Goal: Transaction & Acquisition: Purchase product/service

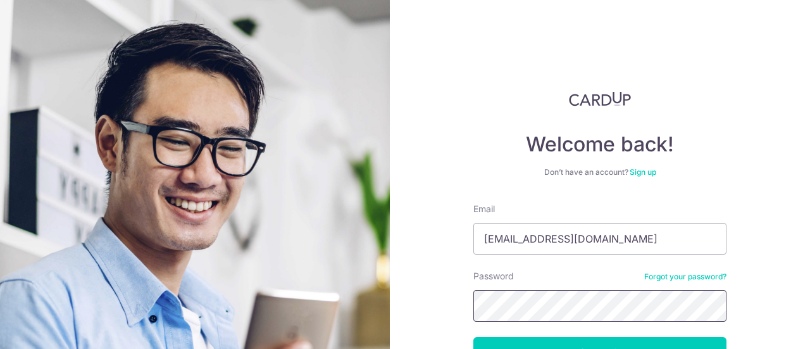
scroll to position [63, 0]
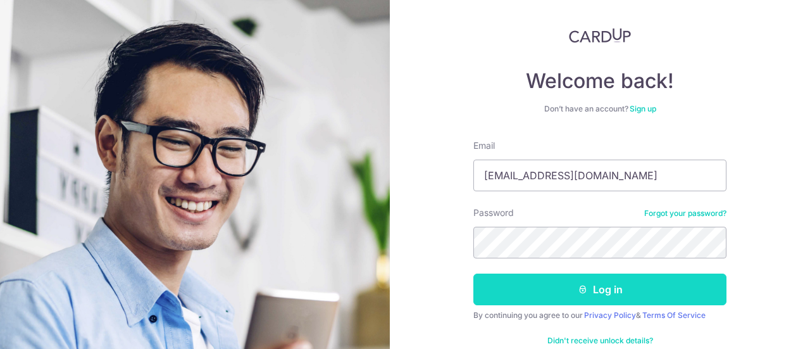
click at [558, 289] on button "Log in" at bounding box center [599, 289] width 253 height 32
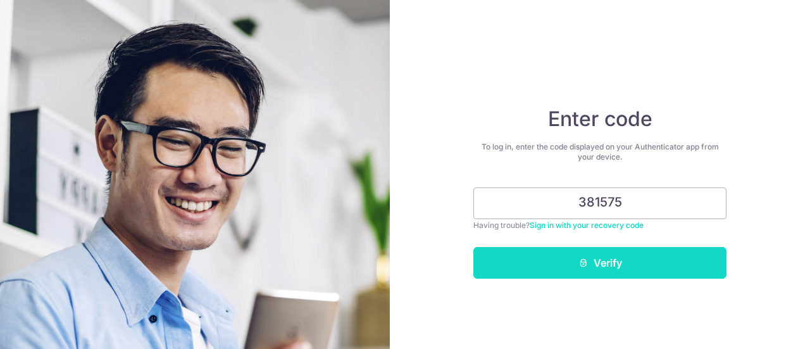
type input "381575"
click at [557, 259] on button "Verify" at bounding box center [599, 263] width 253 height 32
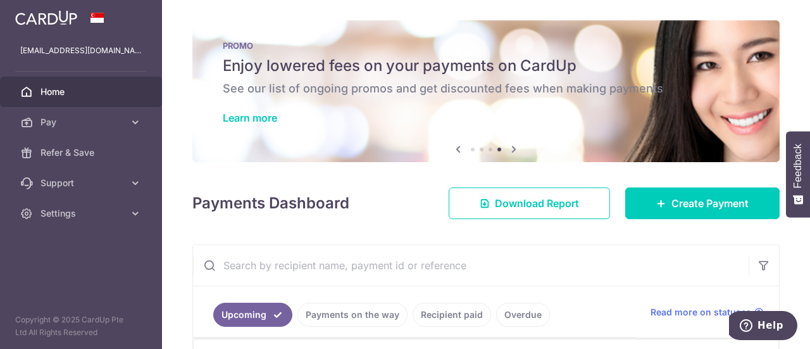
scroll to position [63, 0]
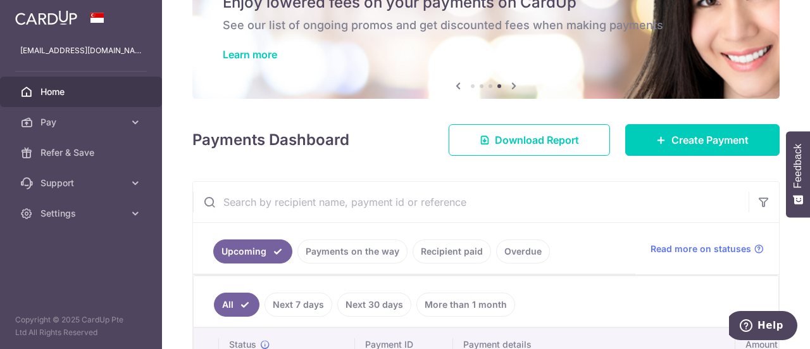
click at [395, 209] on input "text" at bounding box center [471, 202] width 556 height 40
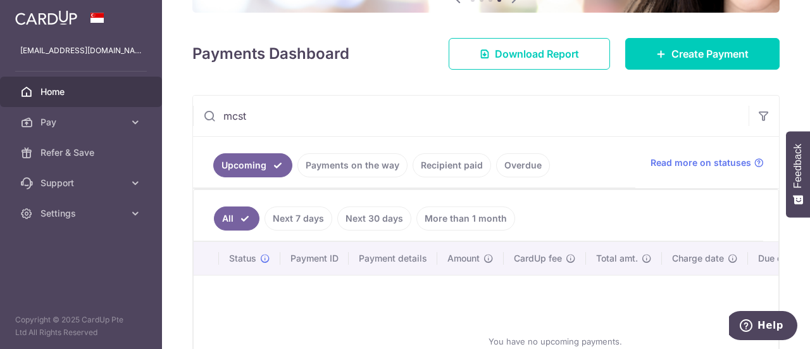
scroll to position [190, 0]
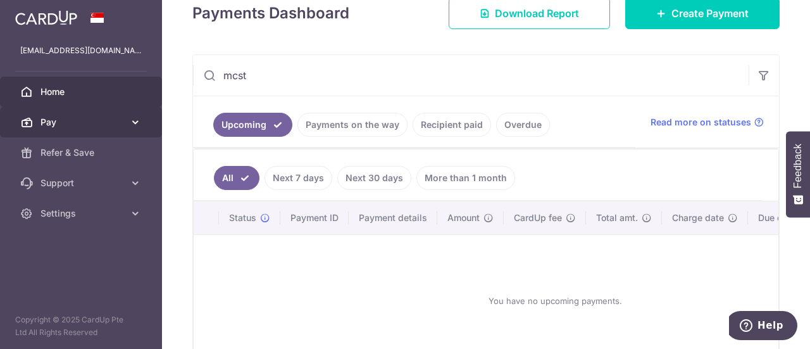
type input "mcst"
click at [71, 115] on link "Pay" at bounding box center [81, 122] width 162 height 30
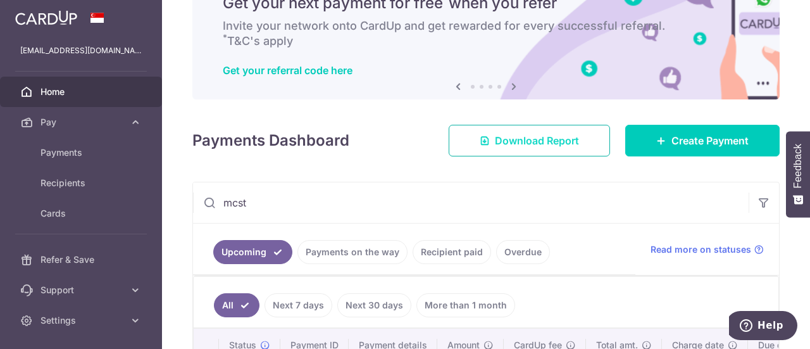
scroll to position [0, 0]
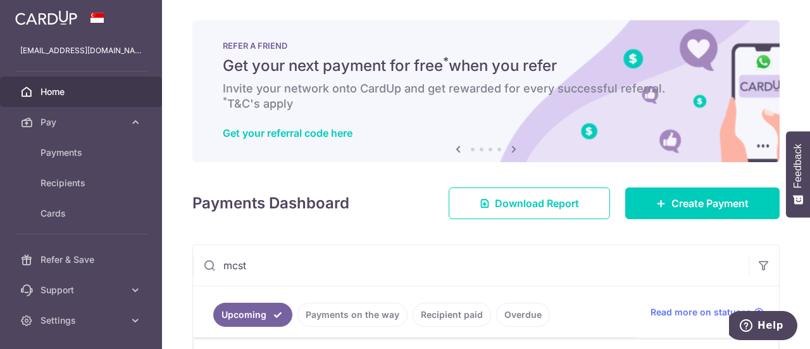
click at [91, 97] on span "Home" at bounding box center [82, 91] width 84 height 13
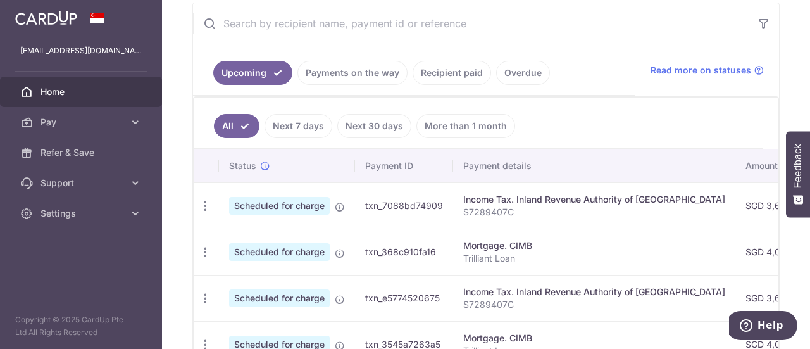
scroll to position [127, 0]
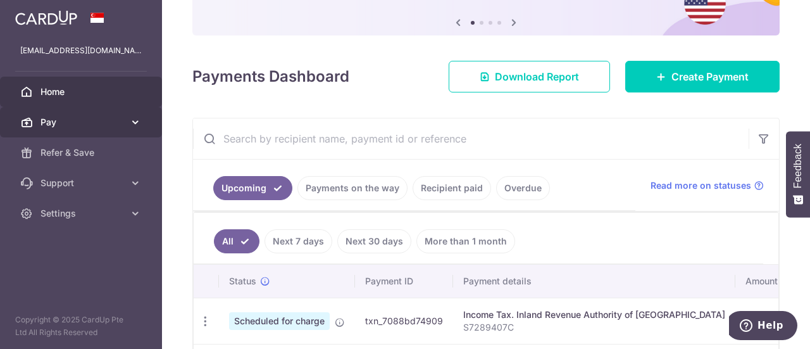
click at [87, 121] on span "Pay" at bounding box center [82, 122] width 84 height 13
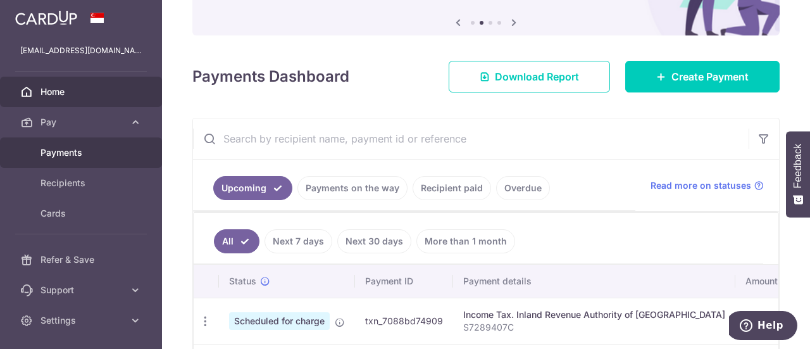
click at [91, 146] on span "Payments" at bounding box center [82, 152] width 84 height 13
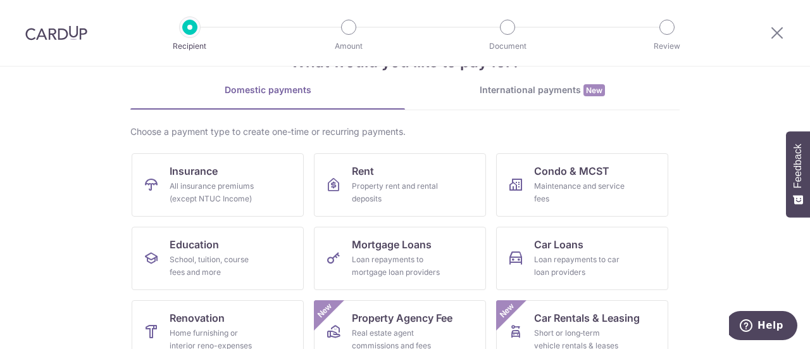
scroll to position [63, 0]
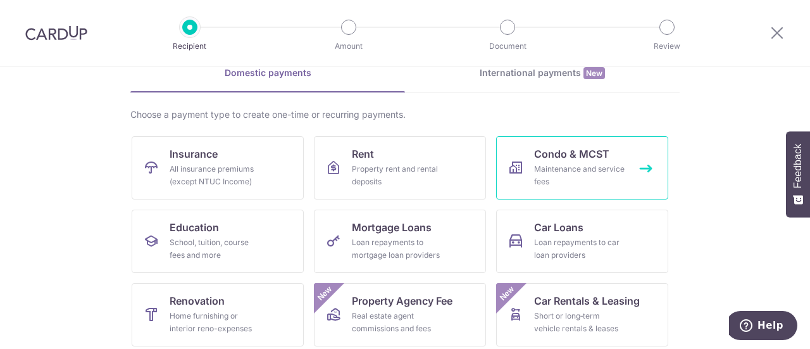
click at [553, 171] on div "Maintenance and service fees" at bounding box center [579, 175] width 91 height 25
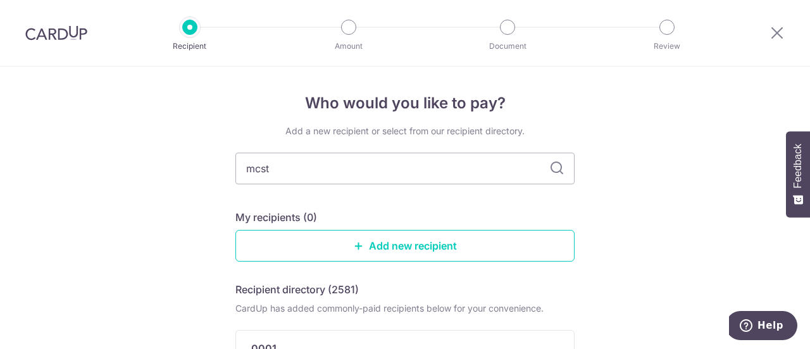
type input "mcst"
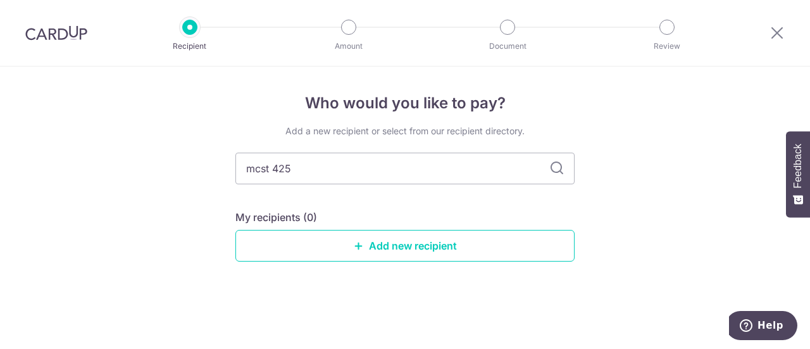
type input "mcst 4253"
click at [556, 165] on icon at bounding box center [556, 168] width 15 height 15
click at [386, 176] on input "mcst 4253" at bounding box center [404, 168] width 339 height 32
type input "mcst"
type input "m"
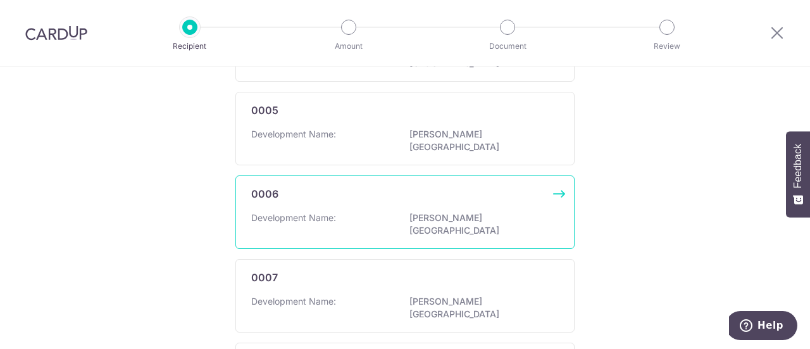
scroll to position [46, 0]
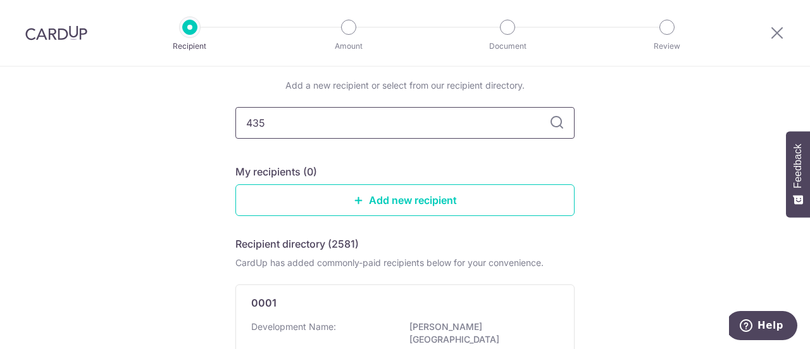
type input "4352"
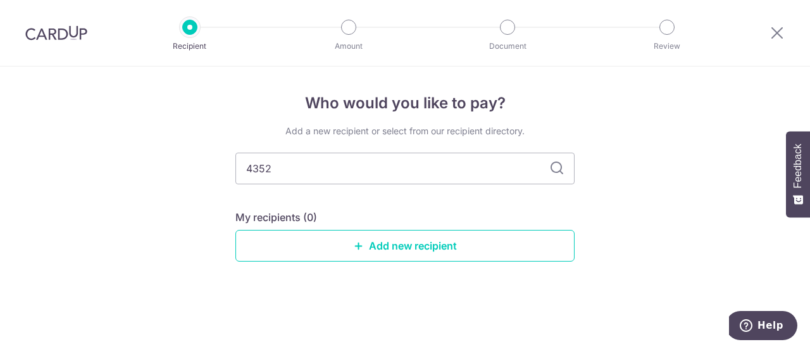
click at [557, 166] on icon at bounding box center [556, 168] width 15 height 15
click at [294, 175] on input "4352" at bounding box center [404, 168] width 339 height 32
type input "4"
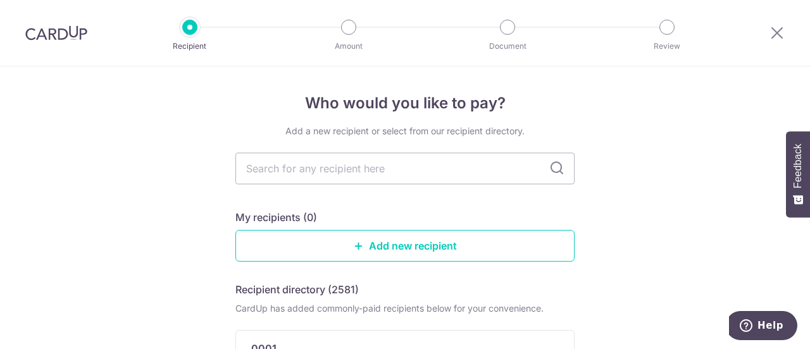
scroll to position [63, 0]
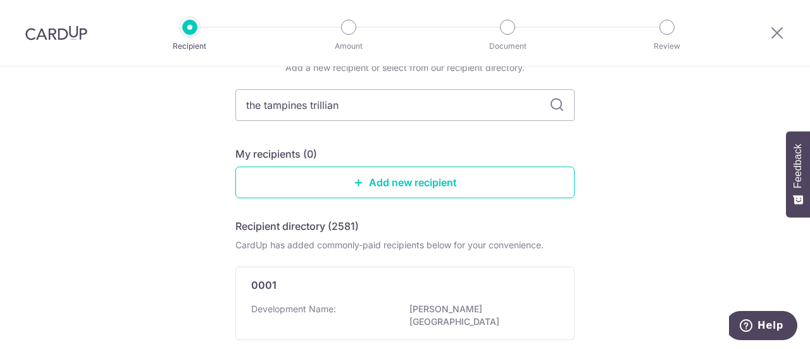
type input "the tampines trilliant"
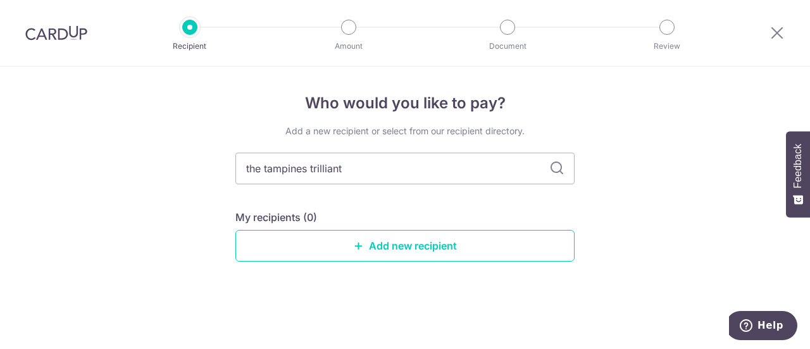
scroll to position [0, 0]
click at [557, 170] on icon at bounding box center [556, 168] width 15 height 15
click at [556, 170] on icon at bounding box center [556, 168] width 15 height 15
click at [406, 242] on link "Add new recipient" at bounding box center [404, 246] width 339 height 32
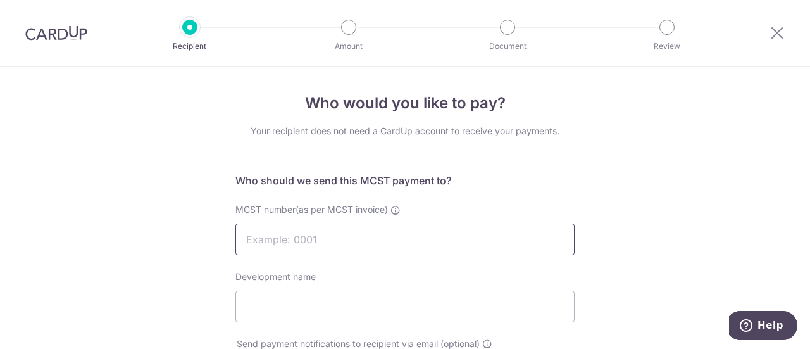
click at [354, 234] on input "MCST number(as per MCST invoice)" at bounding box center [404, 239] width 339 height 32
type input "4253"
click at [425, 317] on input "Development name" at bounding box center [404, 306] width 339 height 32
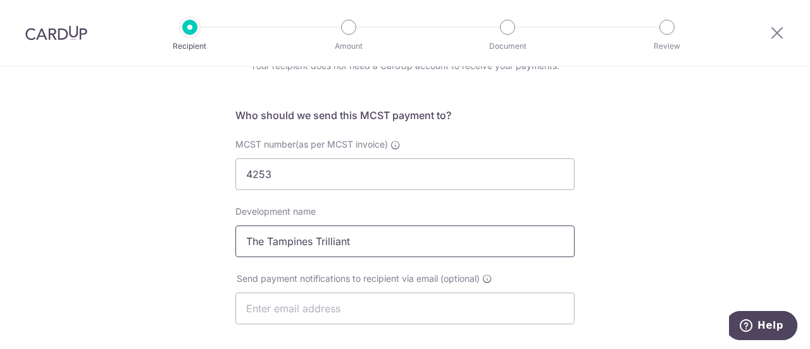
scroll to position [127, 0]
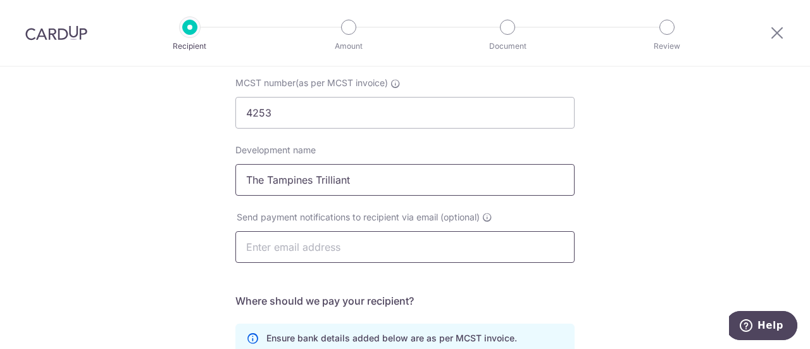
type input "The Tampines Trilliant"
click at [406, 247] on input "text" at bounding box center [404, 247] width 339 height 32
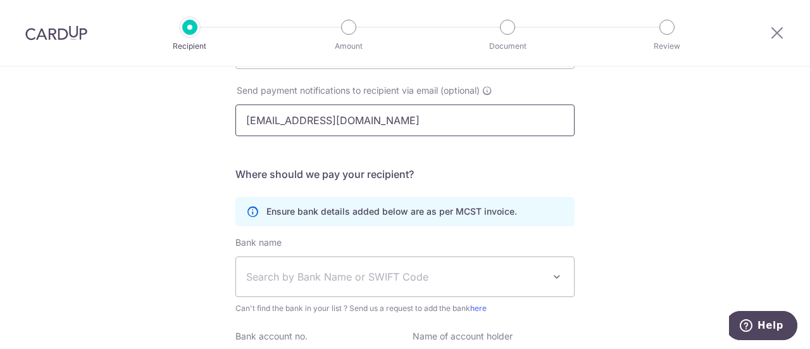
scroll to position [316, 0]
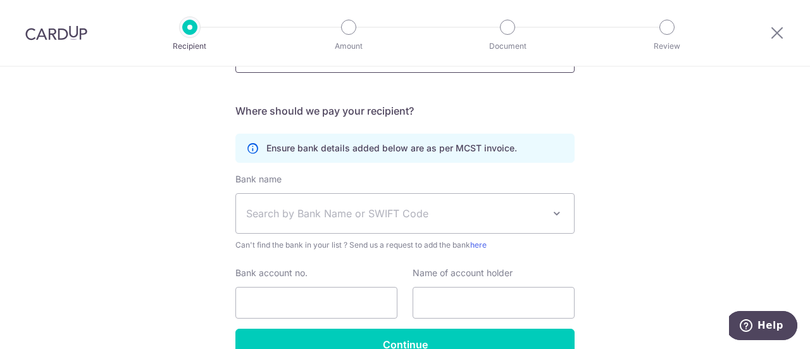
type input "[EMAIL_ADDRESS][DOMAIN_NAME]"
click at [404, 216] on span "Search by Bank Name or SWIFT Code" at bounding box center [394, 213] width 297 height 15
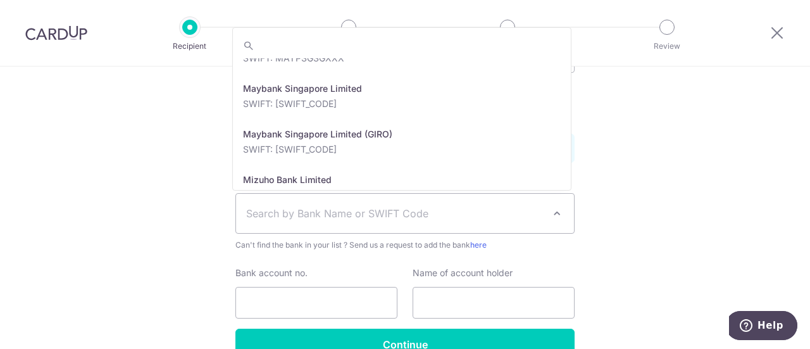
scroll to position [1898, 0]
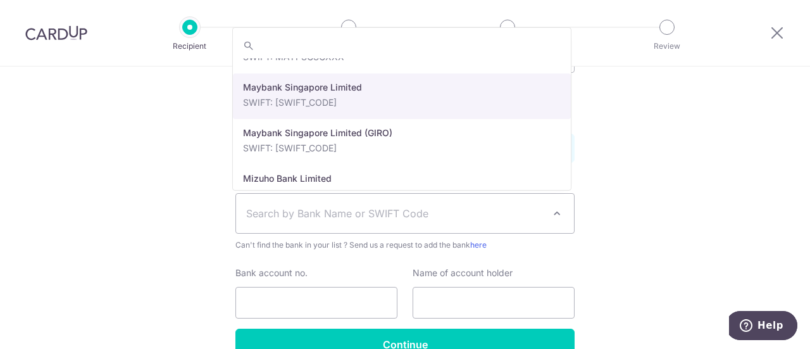
select select "10"
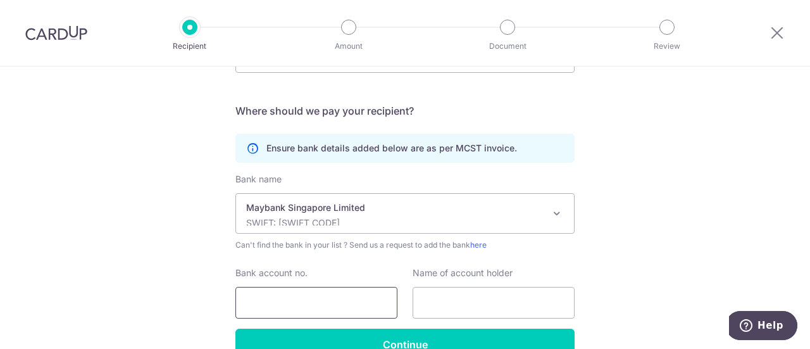
click at [335, 311] on input "Bank account no." at bounding box center [316, 303] width 162 height 32
type input "[PHONE_NUMBER]"
click at [423, 298] on input "text" at bounding box center [494, 303] width 162 height 32
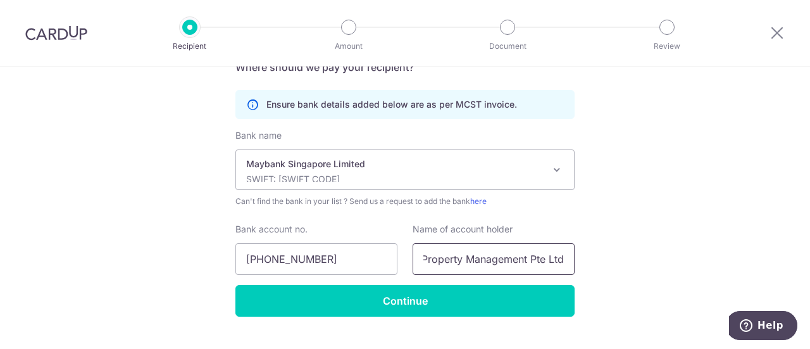
scroll to position [380, 0]
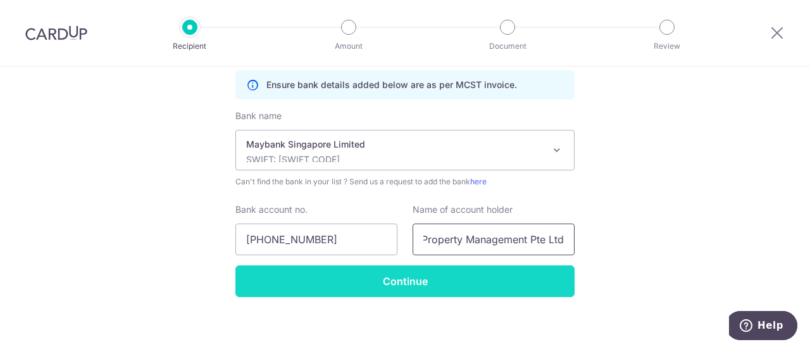
type input "Savills Property Management Pte Ltd"
click at [399, 281] on input "Continue" at bounding box center [404, 281] width 339 height 32
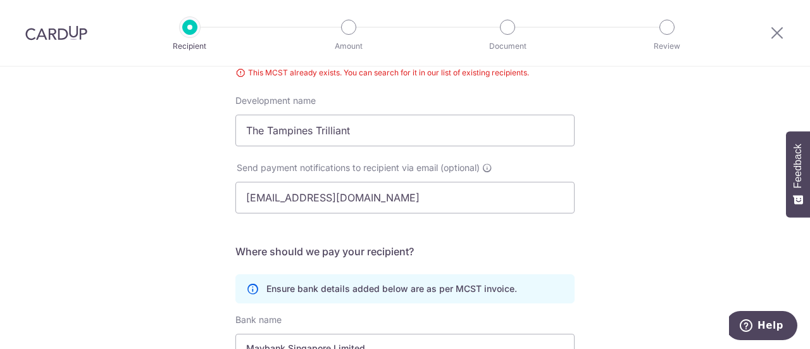
scroll to position [383, 0]
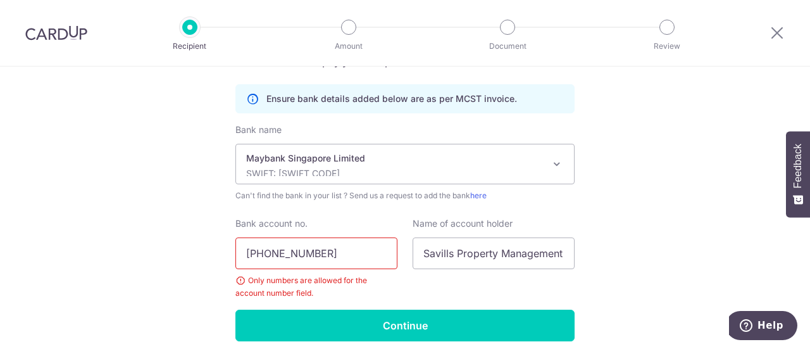
click at [312, 250] on input "[PHONE_NUMBER]" at bounding box center [316, 253] width 162 height 32
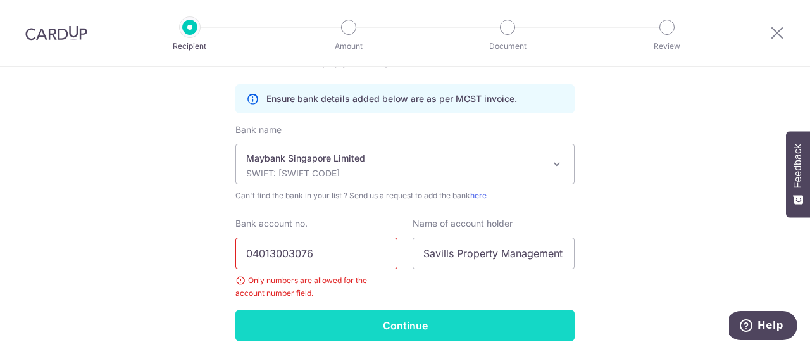
type input "04013003076"
click at [401, 331] on input "Continue" at bounding box center [404, 325] width 339 height 32
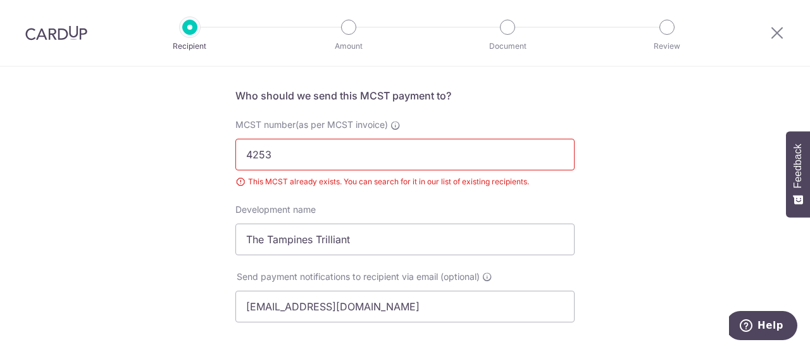
scroll to position [4, 0]
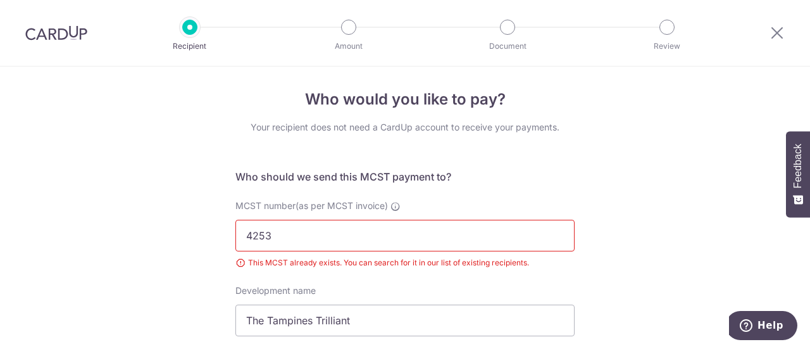
click at [387, 260] on div "This MCST already exists. You can search for it in our list of existing recipie…" at bounding box center [404, 262] width 339 height 13
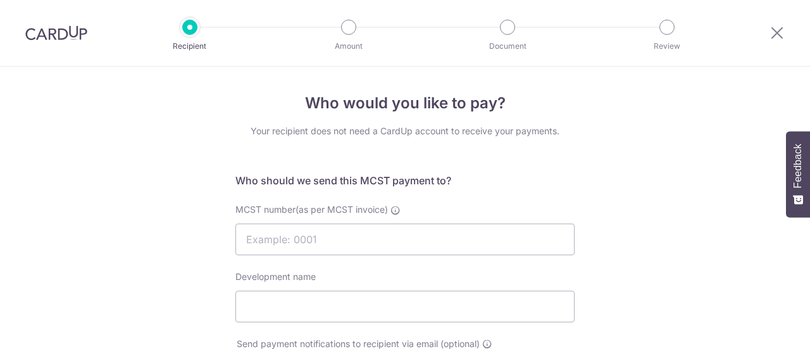
select select "10"
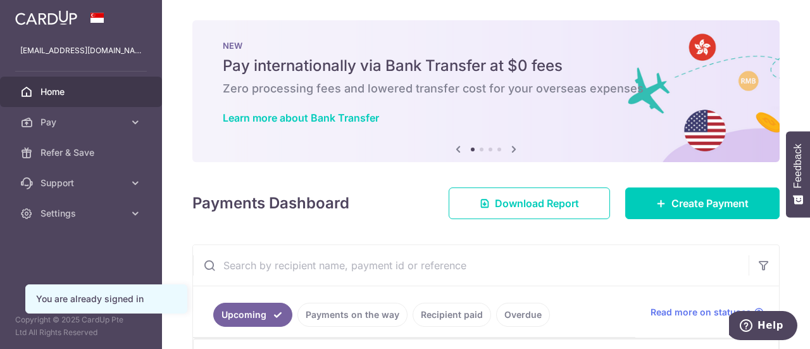
scroll to position [63, 0]
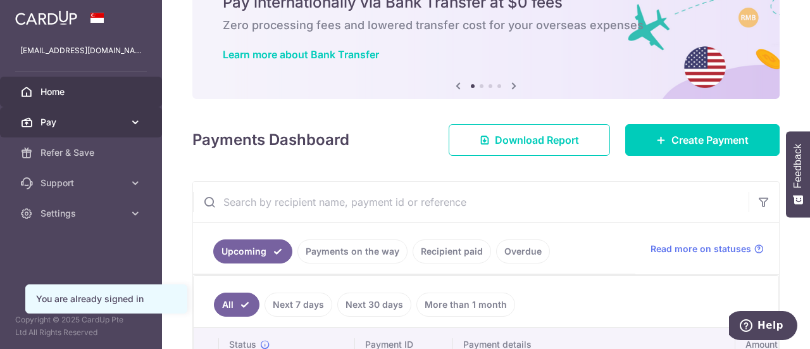
click at [85, 120] on span "Pay" at bounding box center [82, 122] width 84 height 13
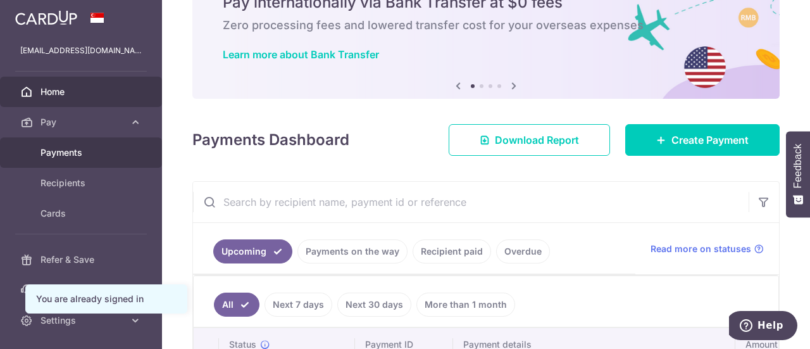
click at [85, 149] on span "Payments" at bounding box center [82, 152] width 84 height 13
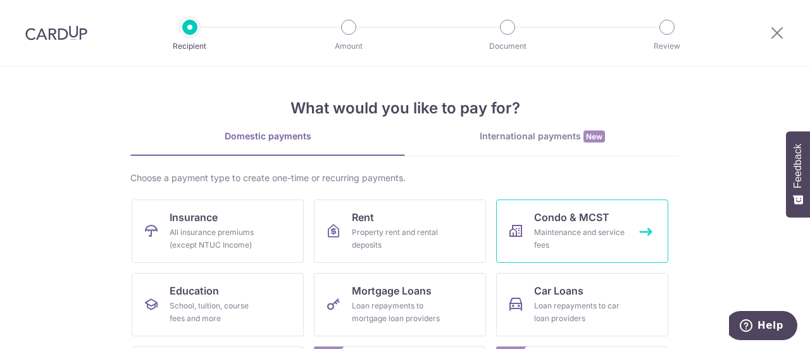
click at [548, 224] on link "Condo & MCST Maintenance and service fees" at bounding box center [582, 230] width 172 height 63
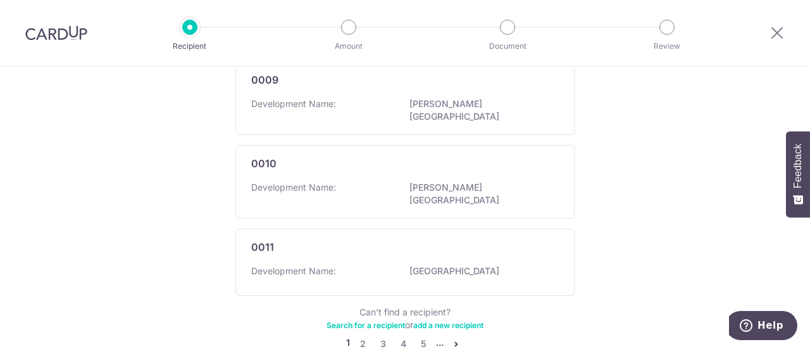
scroll to position [868, 0]
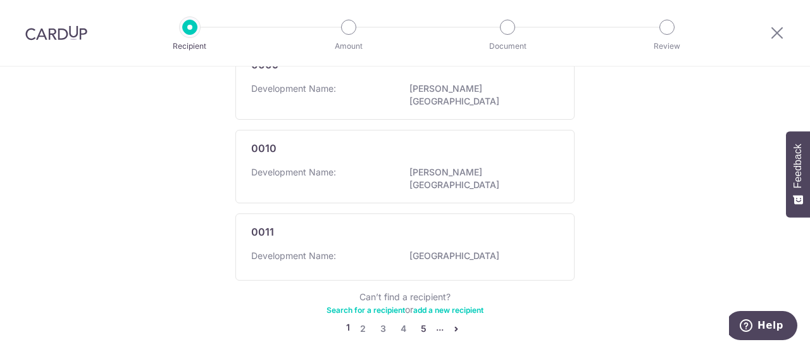
click at [420, 321] on link "5" at bounding box center [423, 328] width 15 height 15
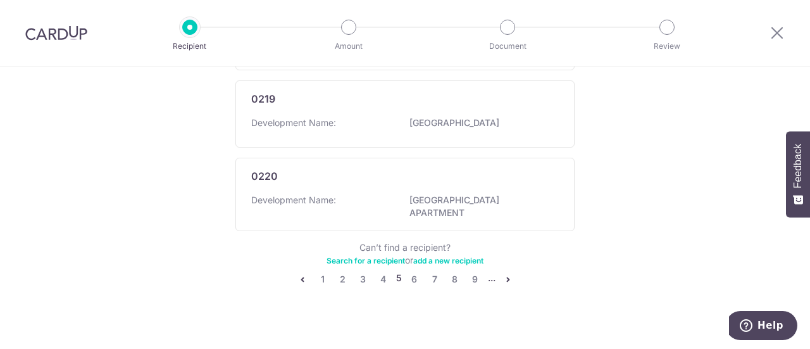
scroll to position [874, 0]
click at [471, 270] on link "9" at bounding box center [475, 277] width 15 height 15
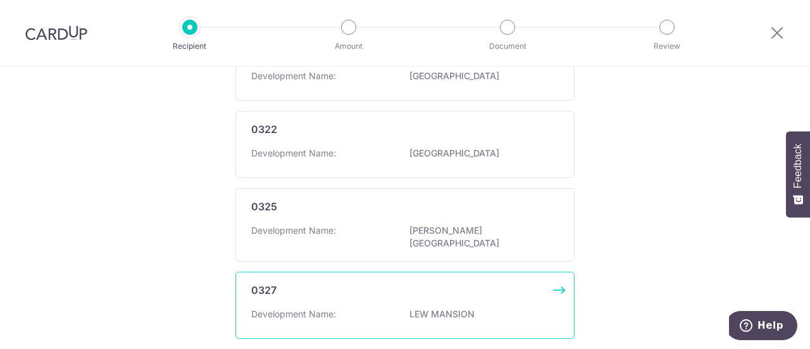
scroll to position [868, 0]
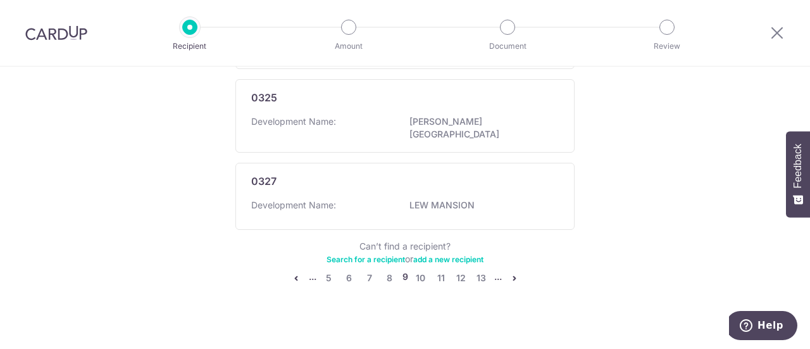
click at [513, 273] on icon "pager" at bounding box center [514, 278] width 10 height 10
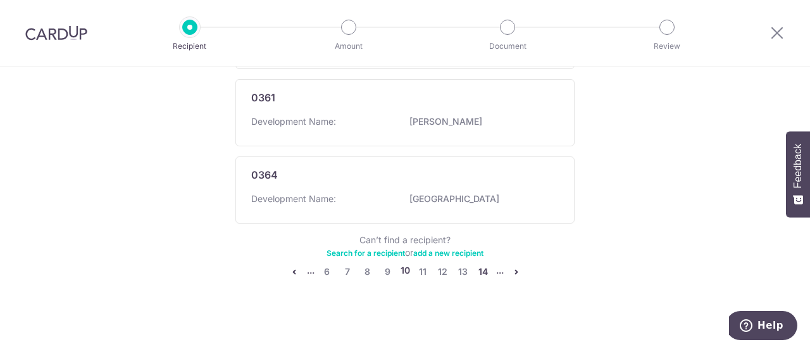
click at [478, 266] on link "14" at bounding box center [483, 271] width 15 height 15
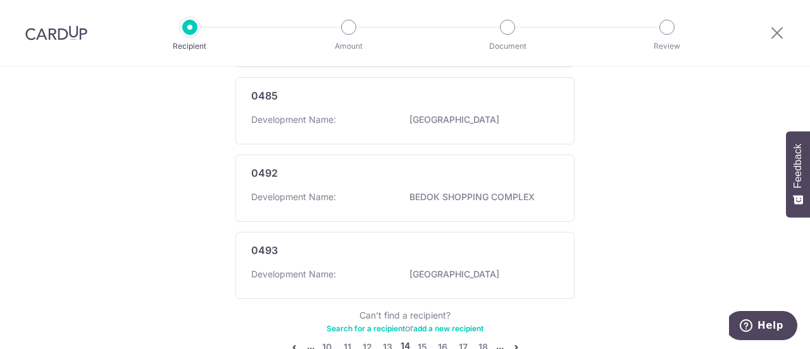
scroll to position [891, 0]
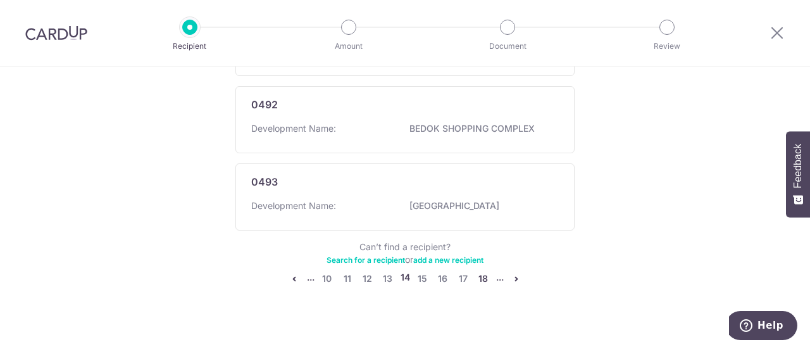
click at [482, 271] on link "18" at bounding box center [483, 278] width 15 height 15
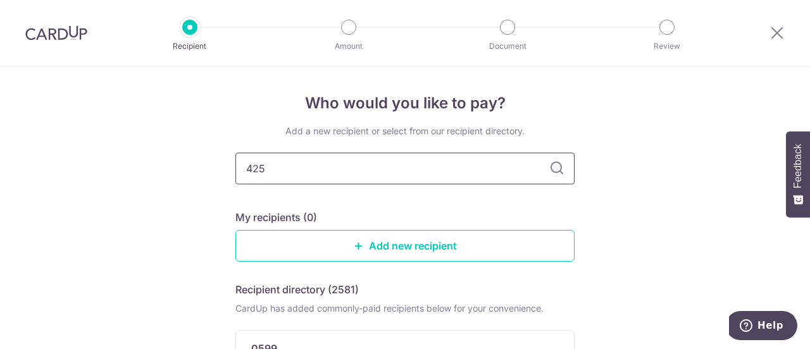
type input "4253"
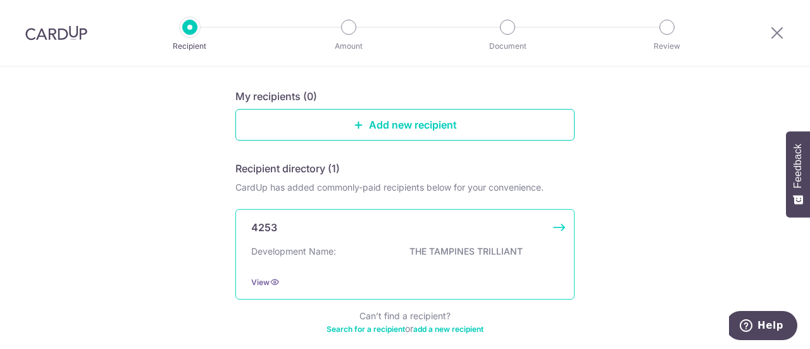
scroll to position [180, 0]
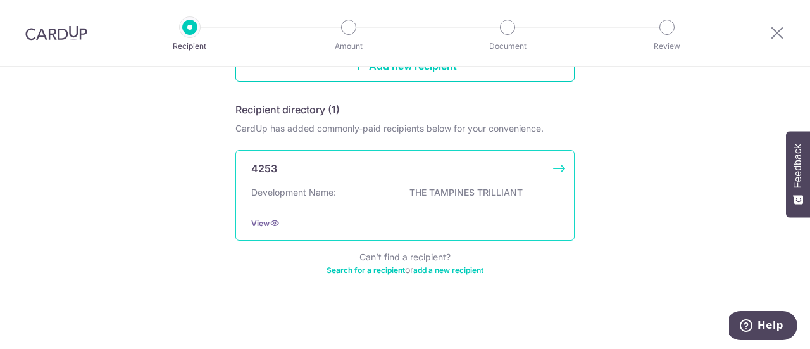
click at [451, 189] on p "THE TAMPINES TRILLIANT" at bounding box center [480, 192] width 142 height 13
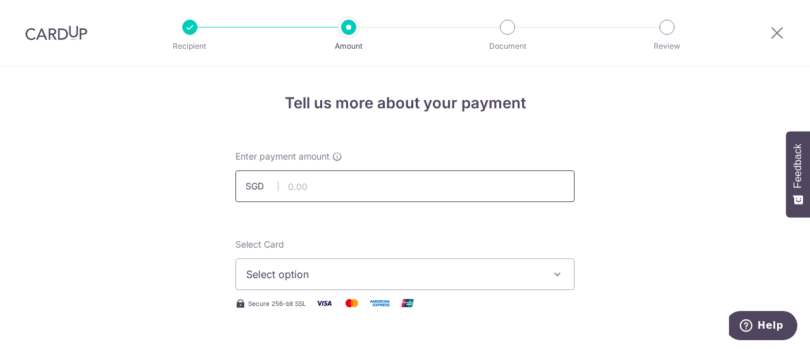
click at [326, 189] on input "text" at bounding box center [404, 186] width 339 height 32
type input "1,167.39"
click at [392, 271] on span "Select option" at bounding box center [393, 273] width 295 height 15
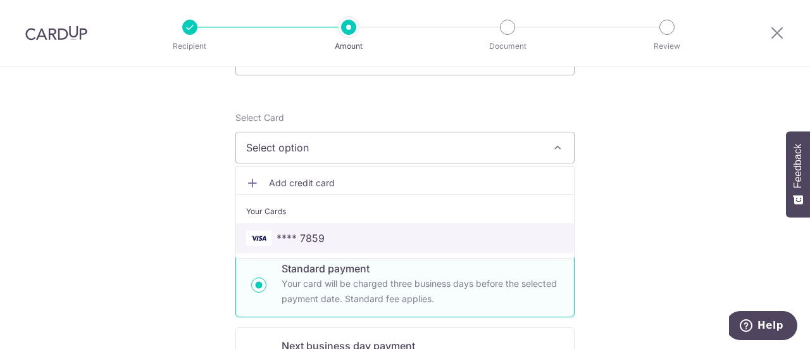
click at [330, 242] on span "**** 7859" at bounding box center [405, 237] width 318 height 15
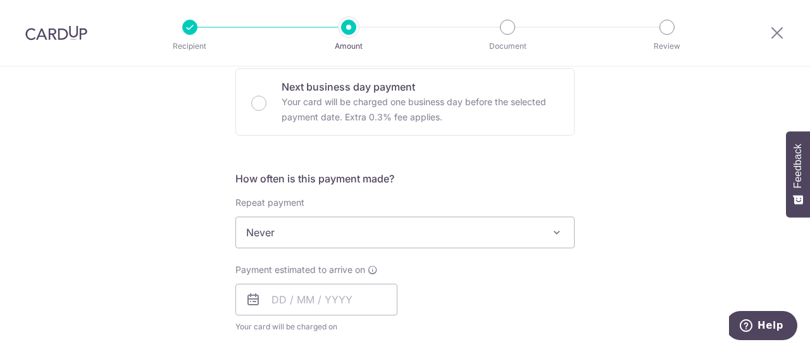
scroll to position [506, 0]
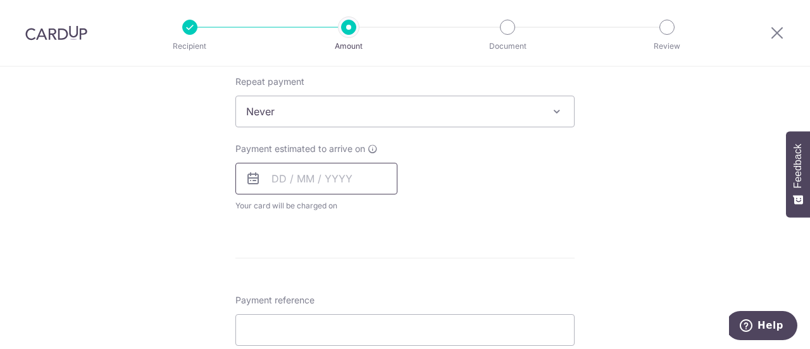
click at [279, 183] on input "text" at bounding box center [316, 179] width 162 height 32
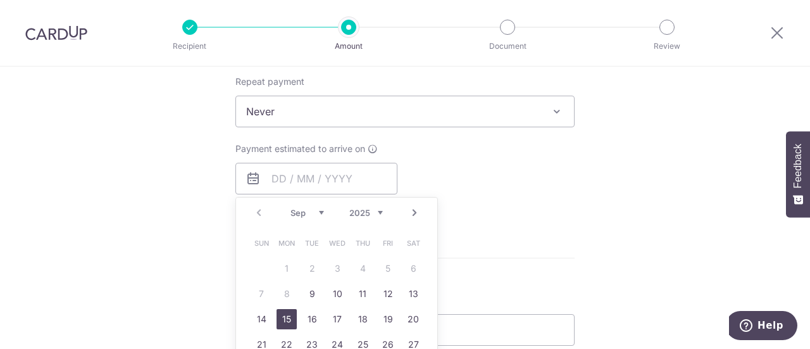
click at [283, 318] on link "15" at bounding box center [286, 319] width 20 height 20
type input "[DATE]"
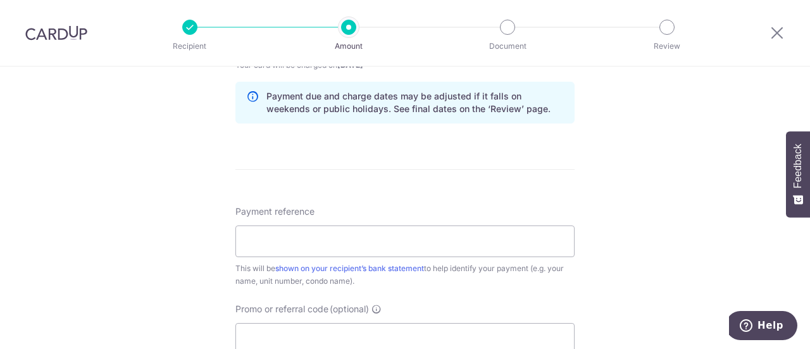
scroll to position [696, 0]
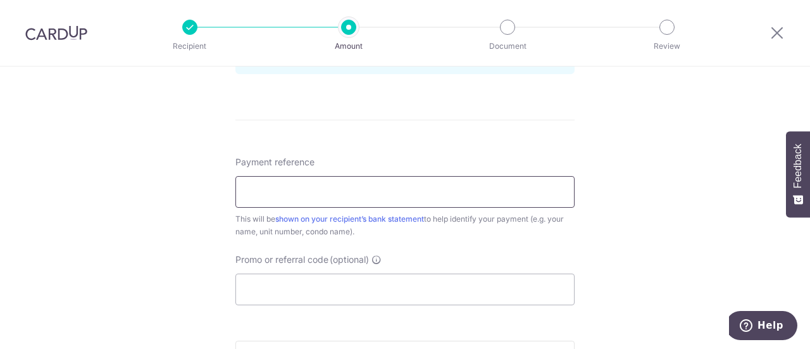
click at [459, 182] on input "Payment reference" at bounding box center [404, 192] width 339 height 32
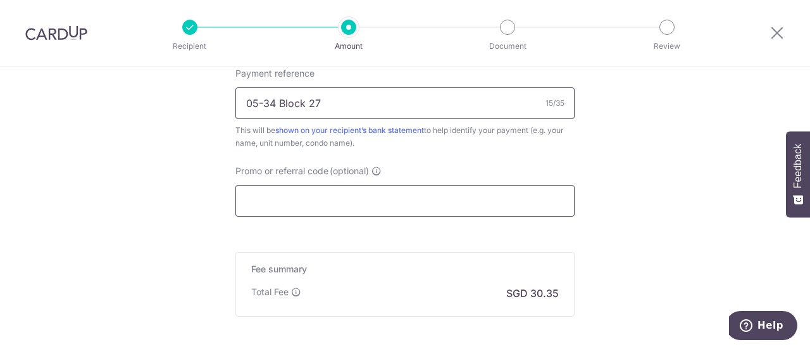
scroll to position [911, 0]
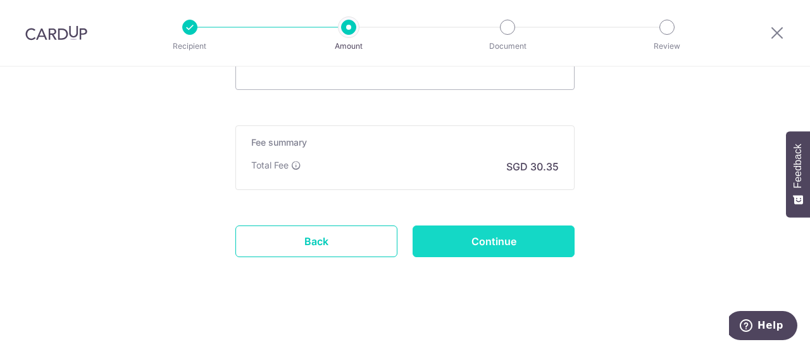
type input "05-34 Block 27"
click at [461, 237] on input "Continue" at bounding box center [494, 241] width 162 height 32
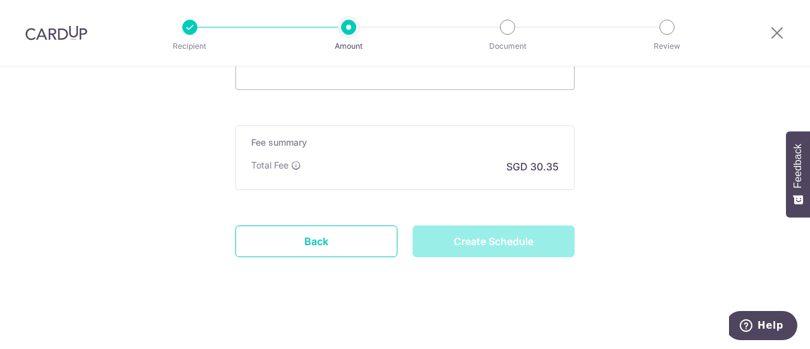
type input "Create Schedule"
